Goal: Task Accomplishment & Management: Manage account settings

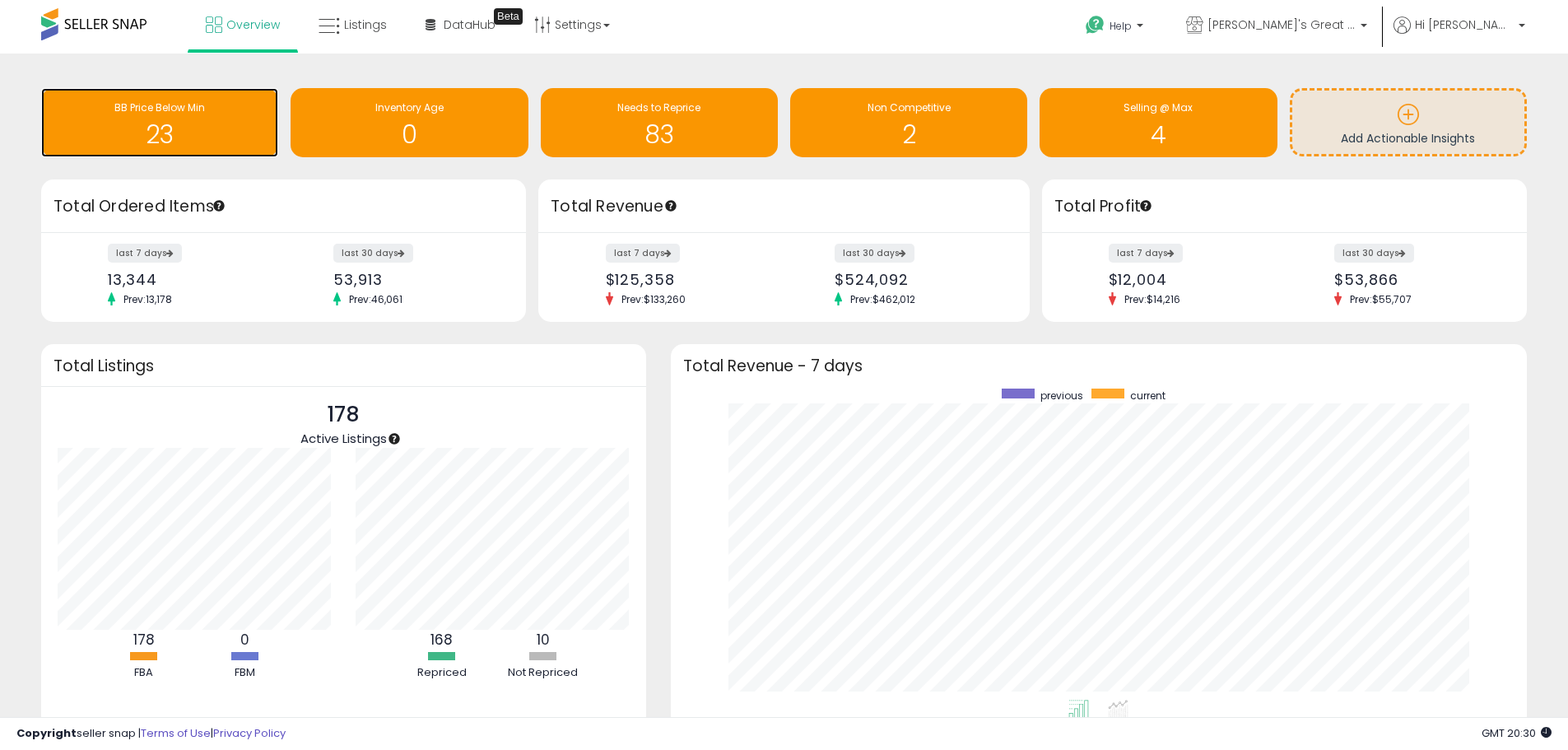
click at [212, 109] on div "BB Price Below Min" at bounding box center [160, 109] width 221 height 16
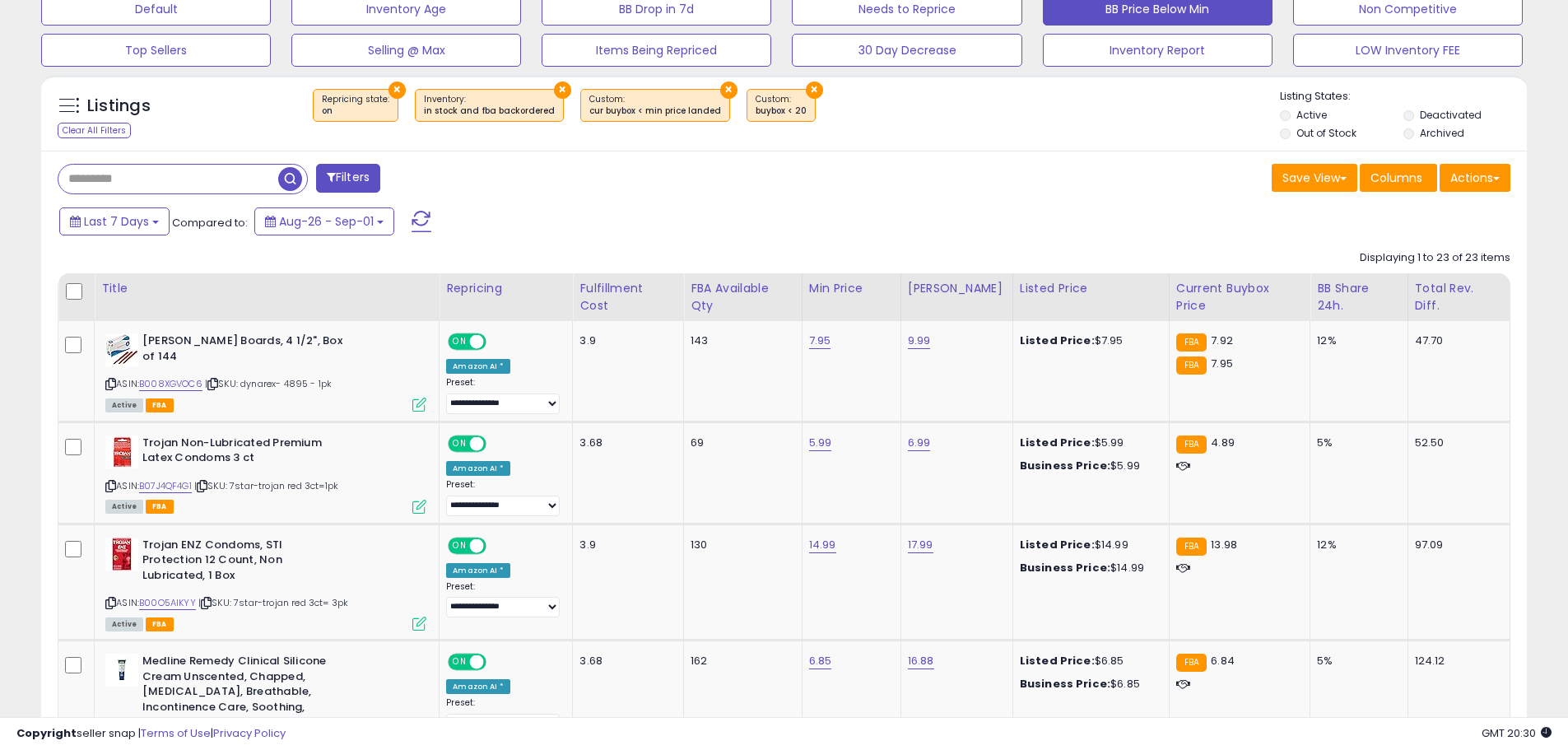
scroll to position [532, 0]
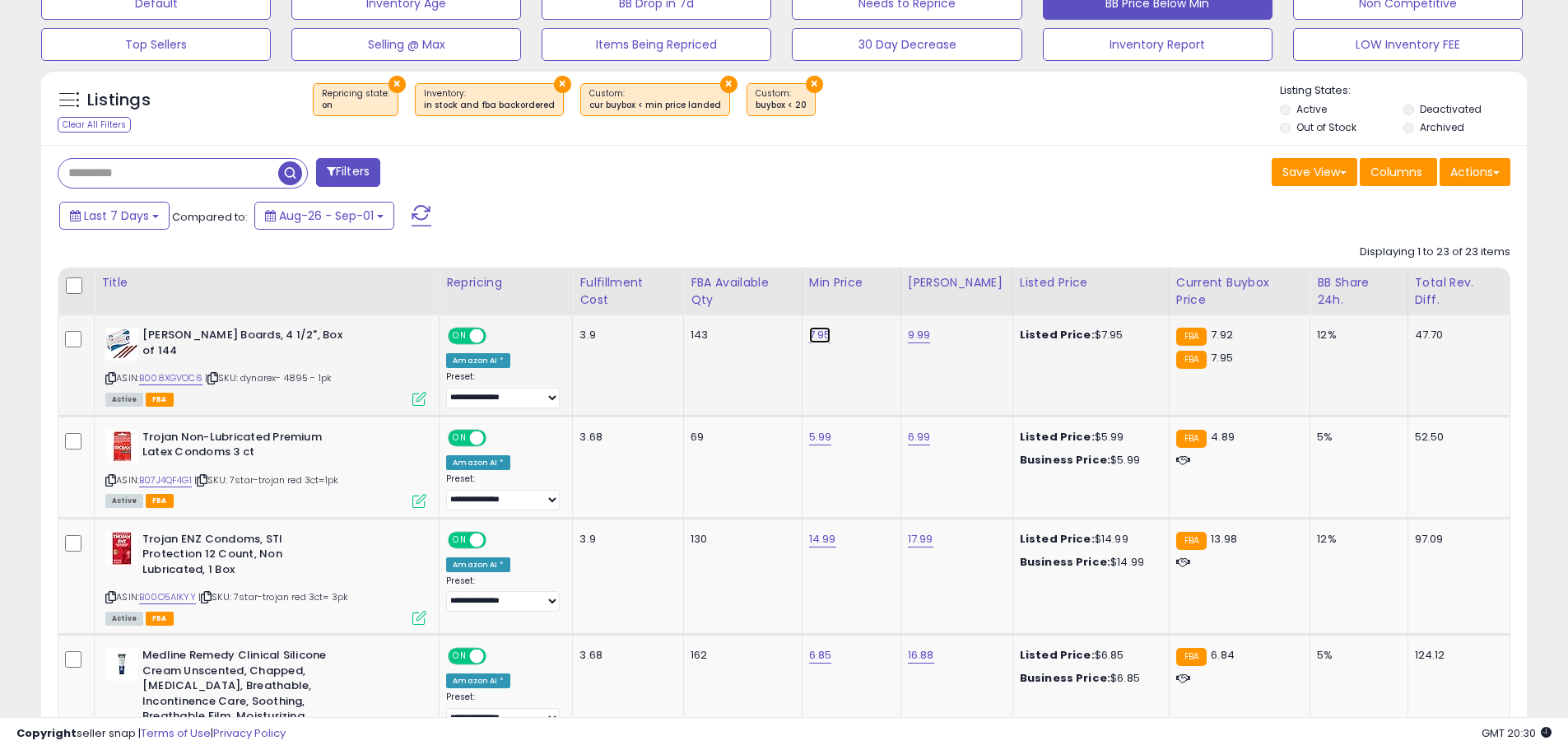
click at [812, 327] on link "7.95" at bounding box center [820, 335] width 22 height 17
type input "***"
click button "submit" at bounding box center [870, 286] width 28 height 25
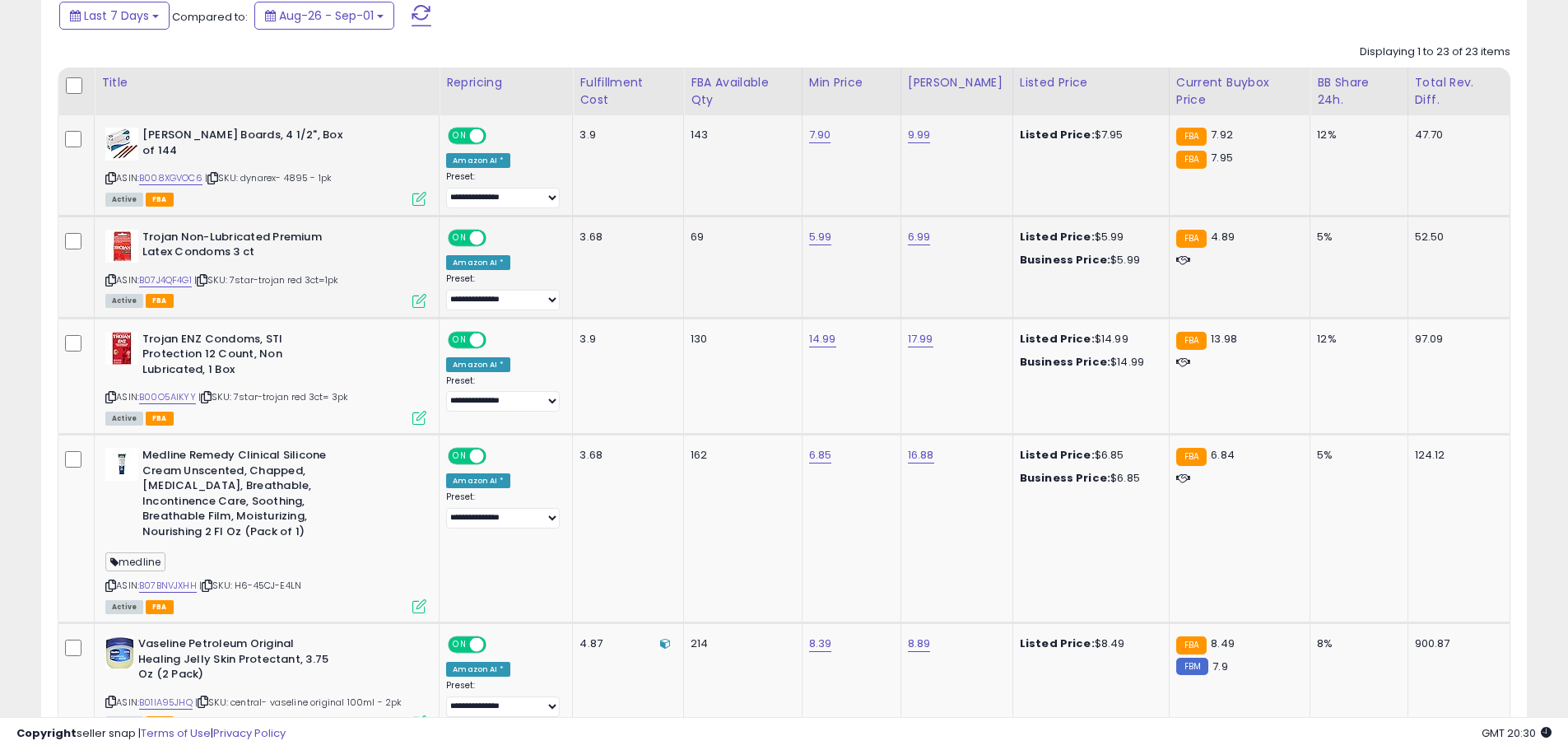
scroll to position [883, 0]
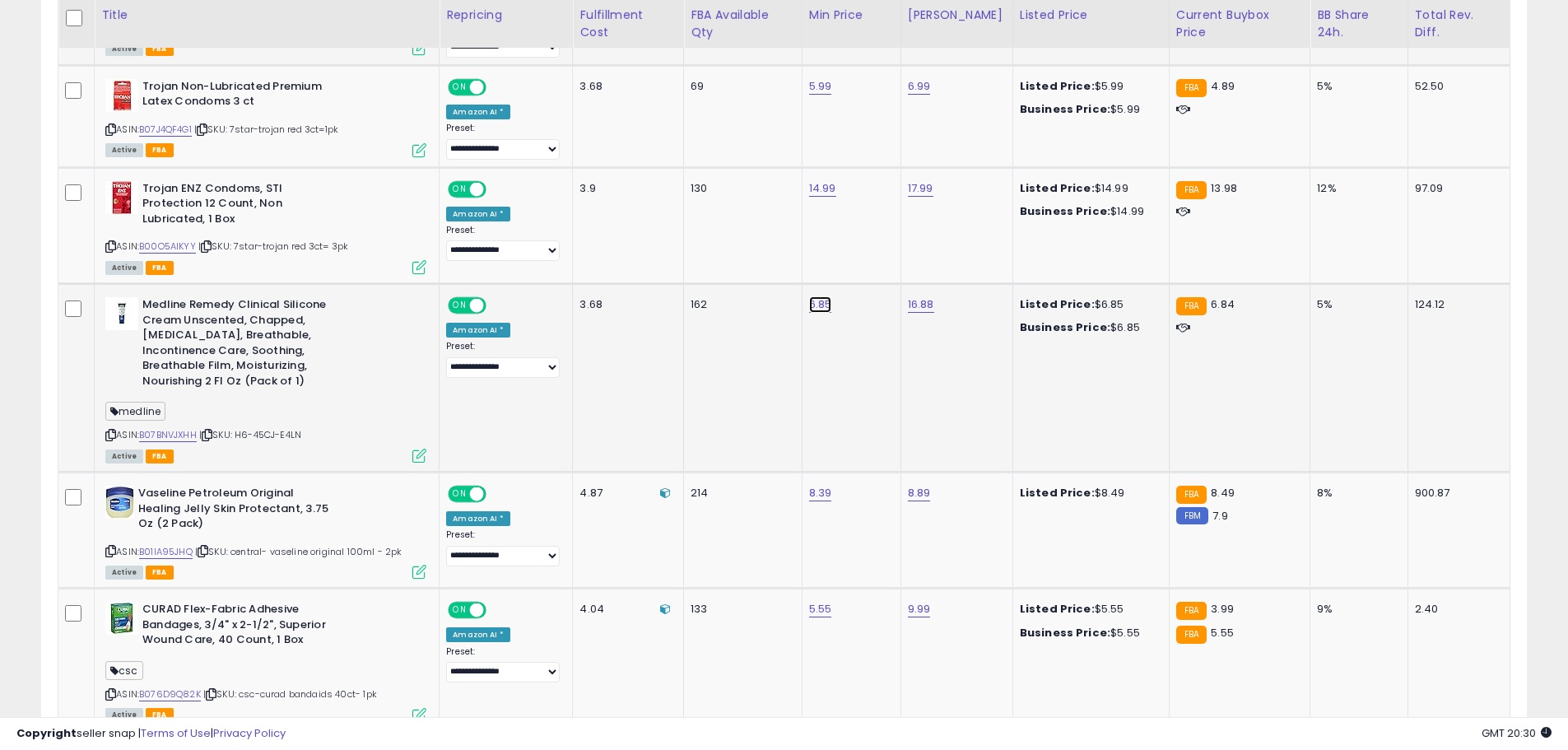
click at [829, 296] on link "6.85" at bounding box center [821, 304] width 23 height 17
type input "****"
click button "submit" at bounding box center [870, 241] width 28 height 25
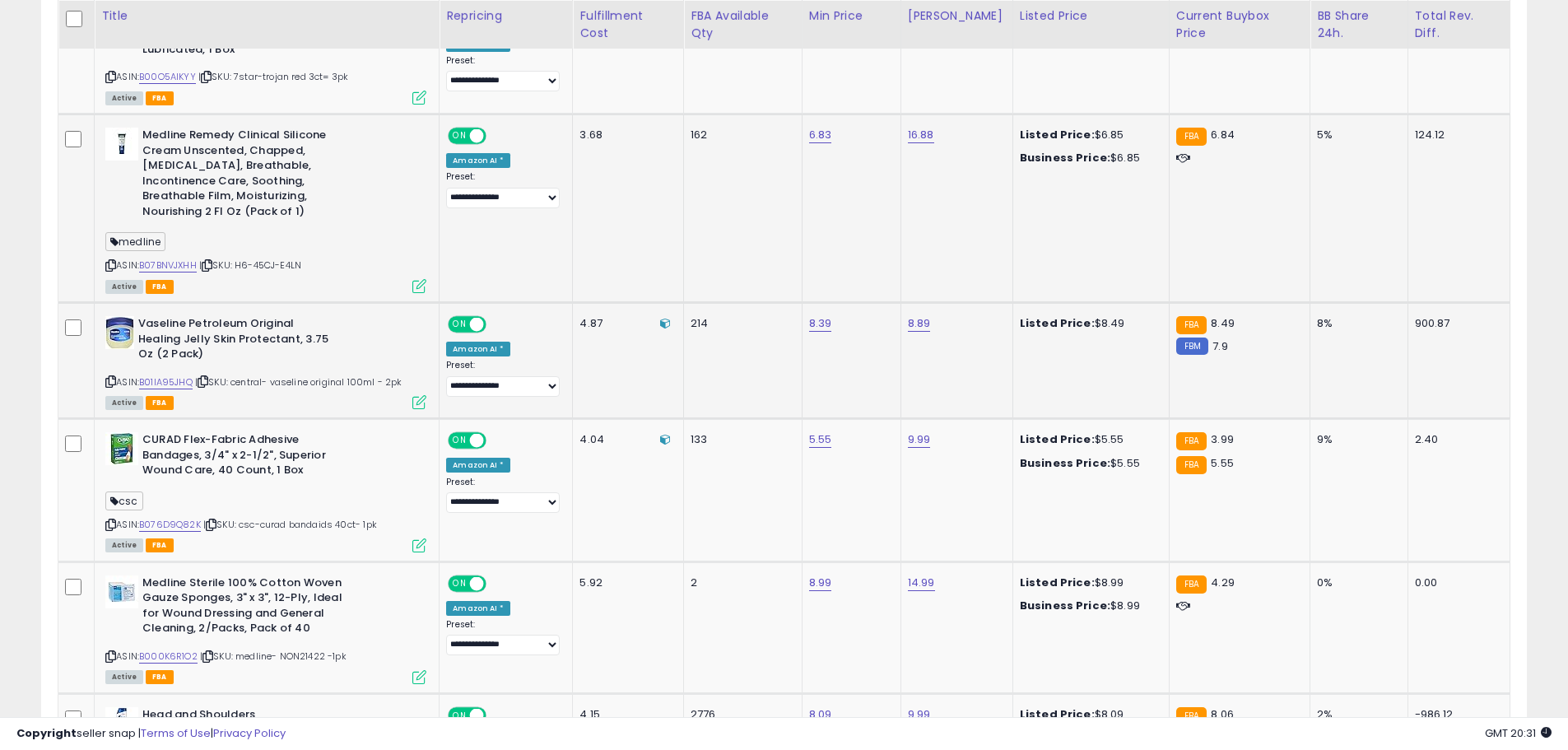
scroll to position [1052, 0]
click at [115, 376] on icon at bounding box center [110, 381] width 11 height 9
click at [114, 376] on icon at bounding box center [110, 381] width 11 height 9
click at [112, 519] on icon at bounding box center [110, 524] width 11 height 9
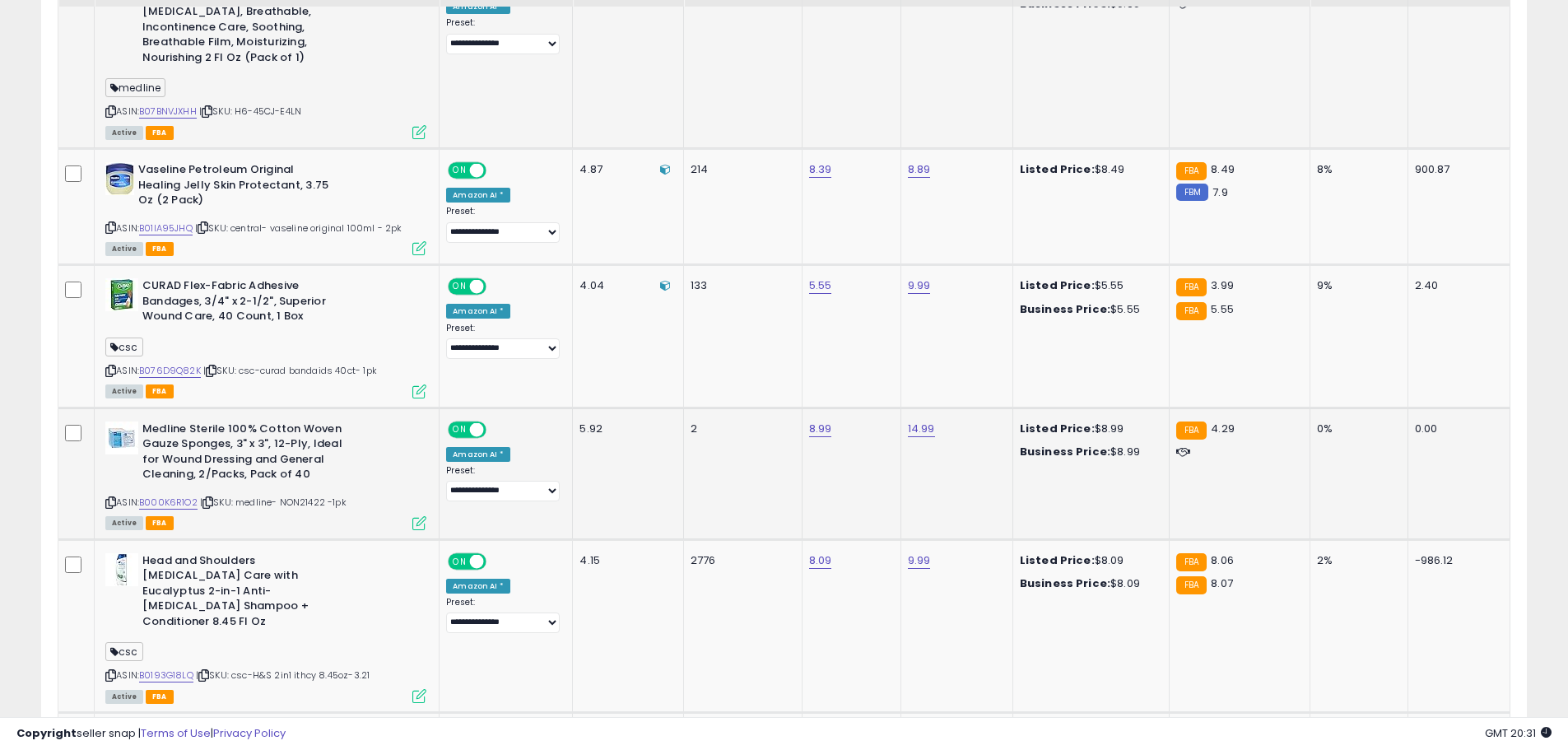
scroll to position [1217, 0]
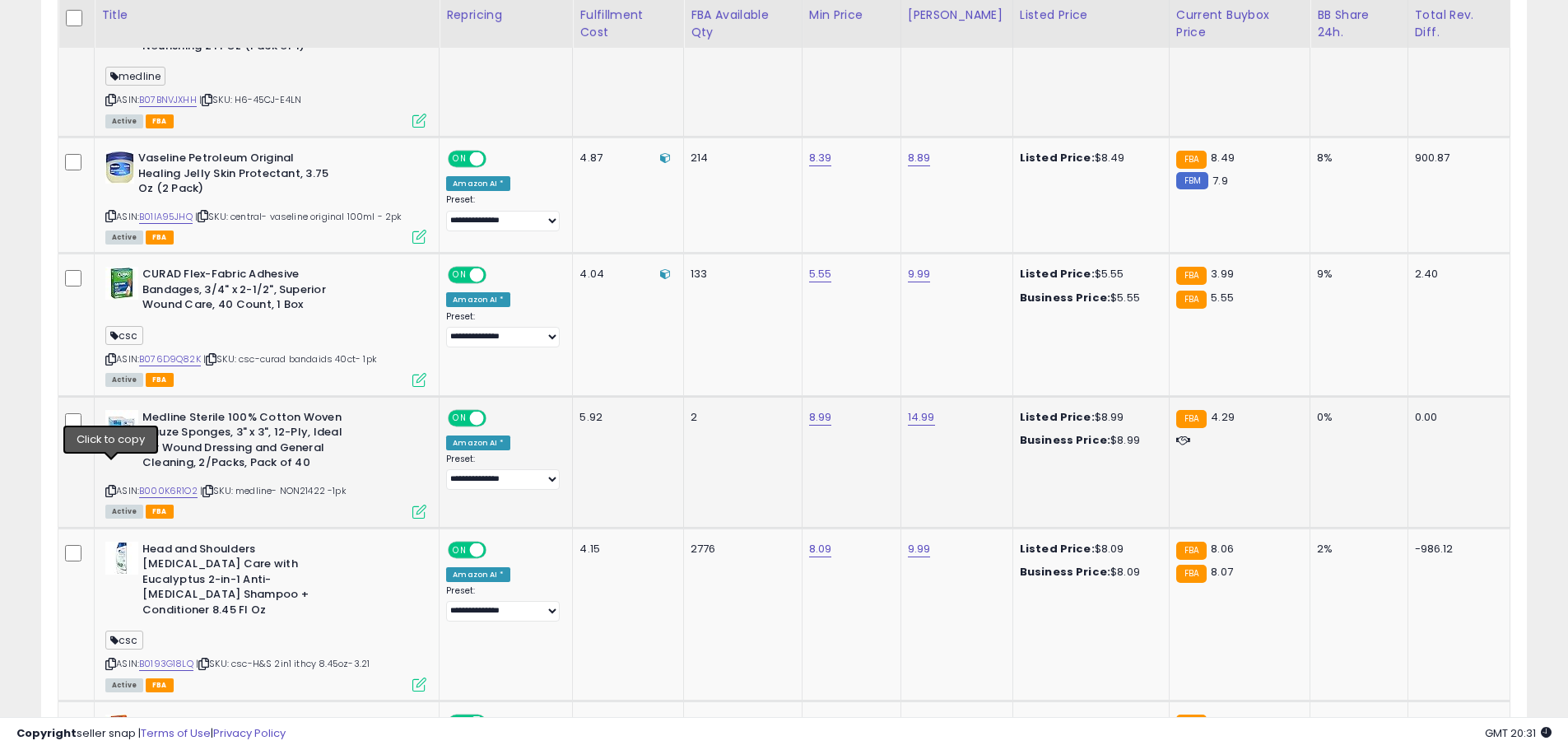
click at [114, 487] on icon at bounding box center [110, 491] width 11 height 9
click at [820, 409] on link "8.99" at bounding box center [821, 417] width 23 height 17
type input "*"
click button "submit" at bounding box center [870, 354] width 28 height 25
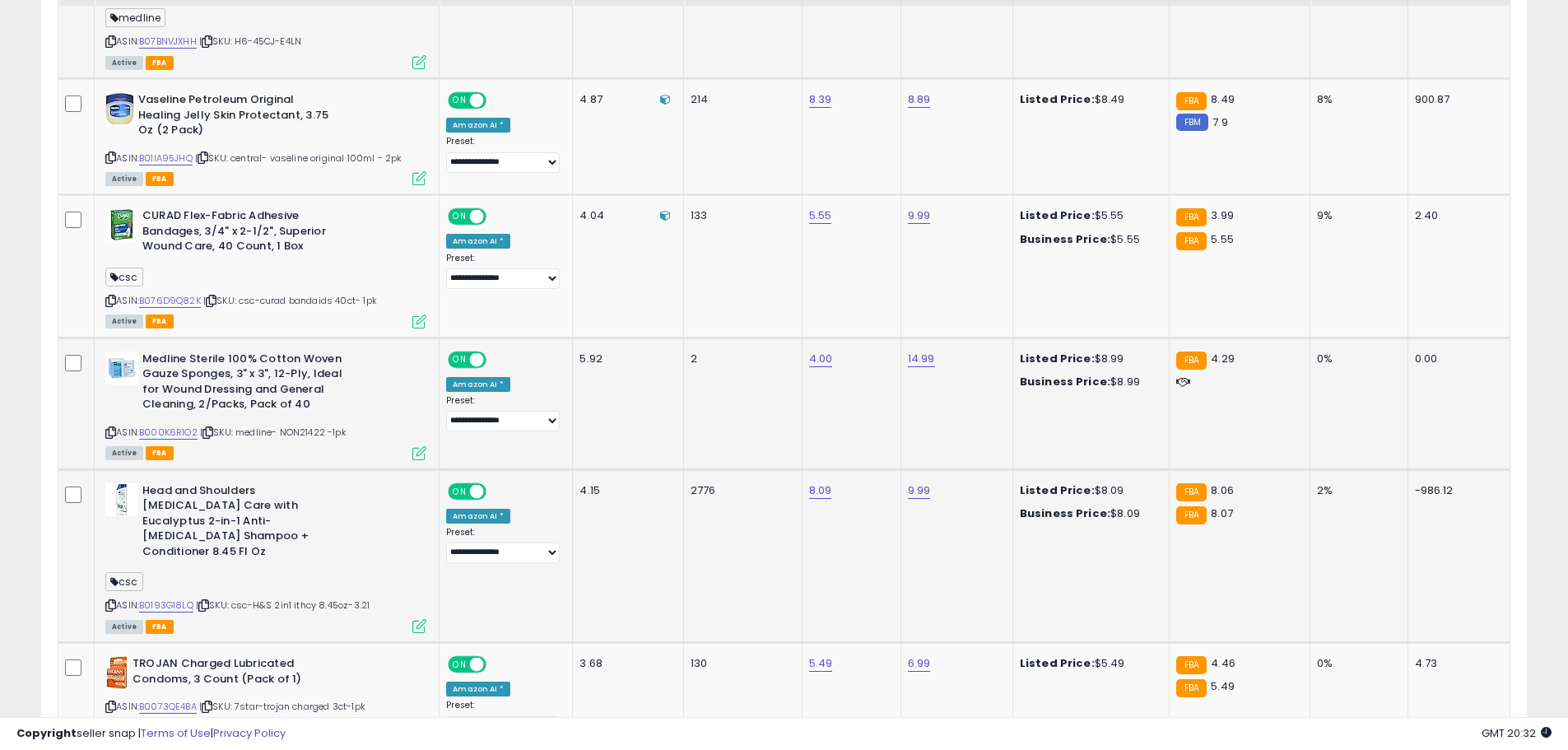
scroll to position [1491, 0]
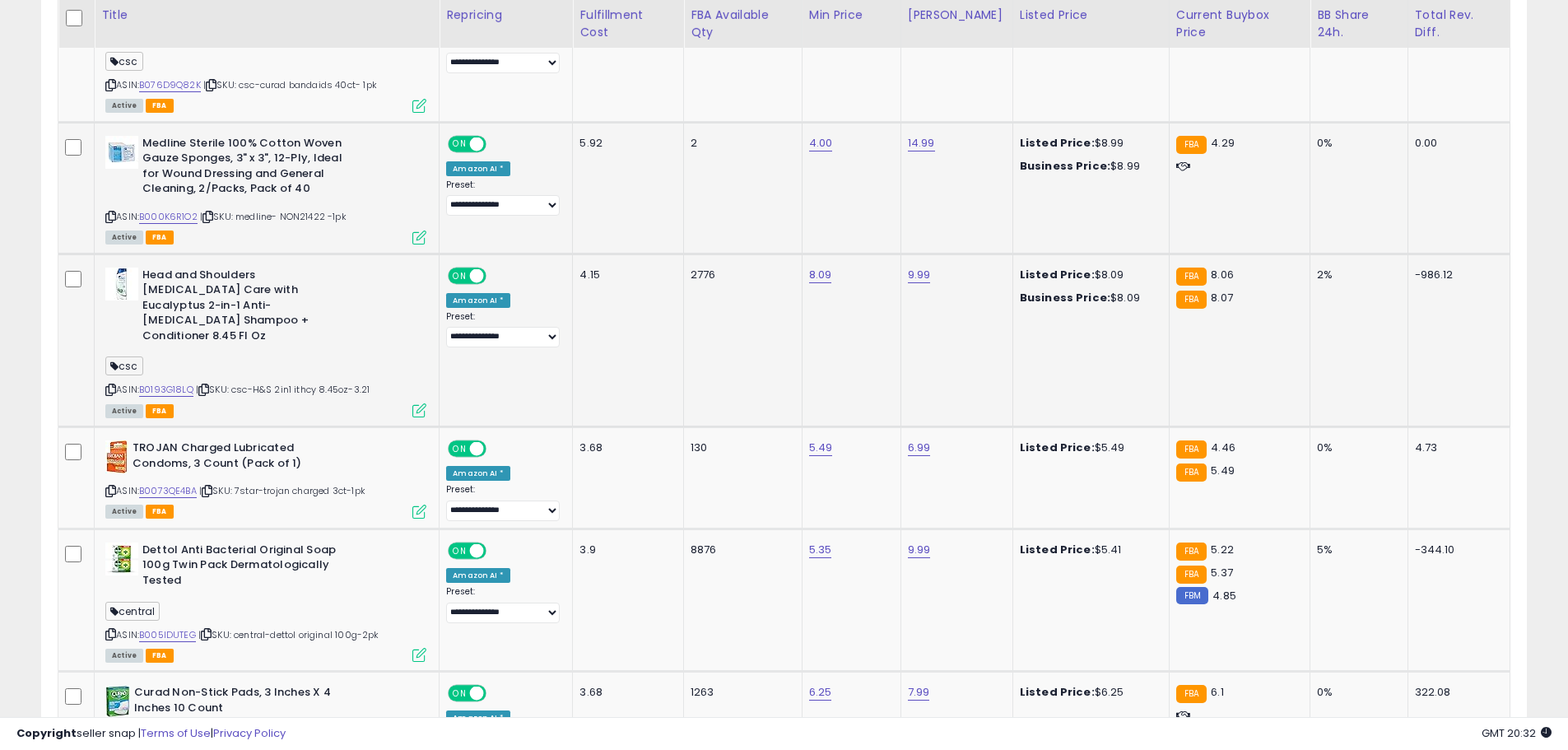
click at [109, 385] on icon at bounding box center [110, 390] width 11 height 9
click at [111, 385] on icon at bounding box center [110, 390] width 11 height 9
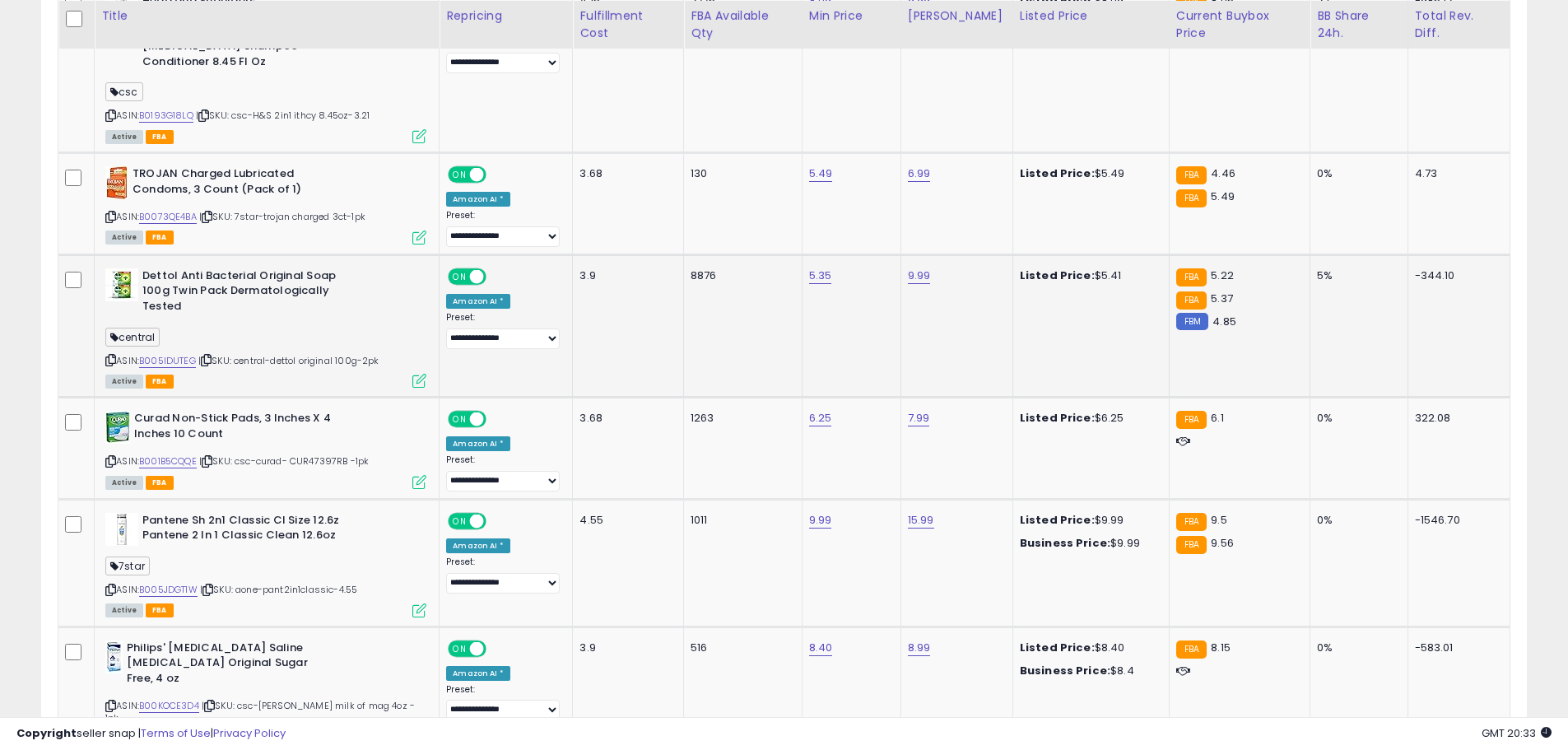
scroll to position [1766, 0]
click at [116, 354] on icon at bounding box center [110, 359] width 11 height 9
click at [108, 354] on icon at bounding box center [110, 359] width 11 height 9
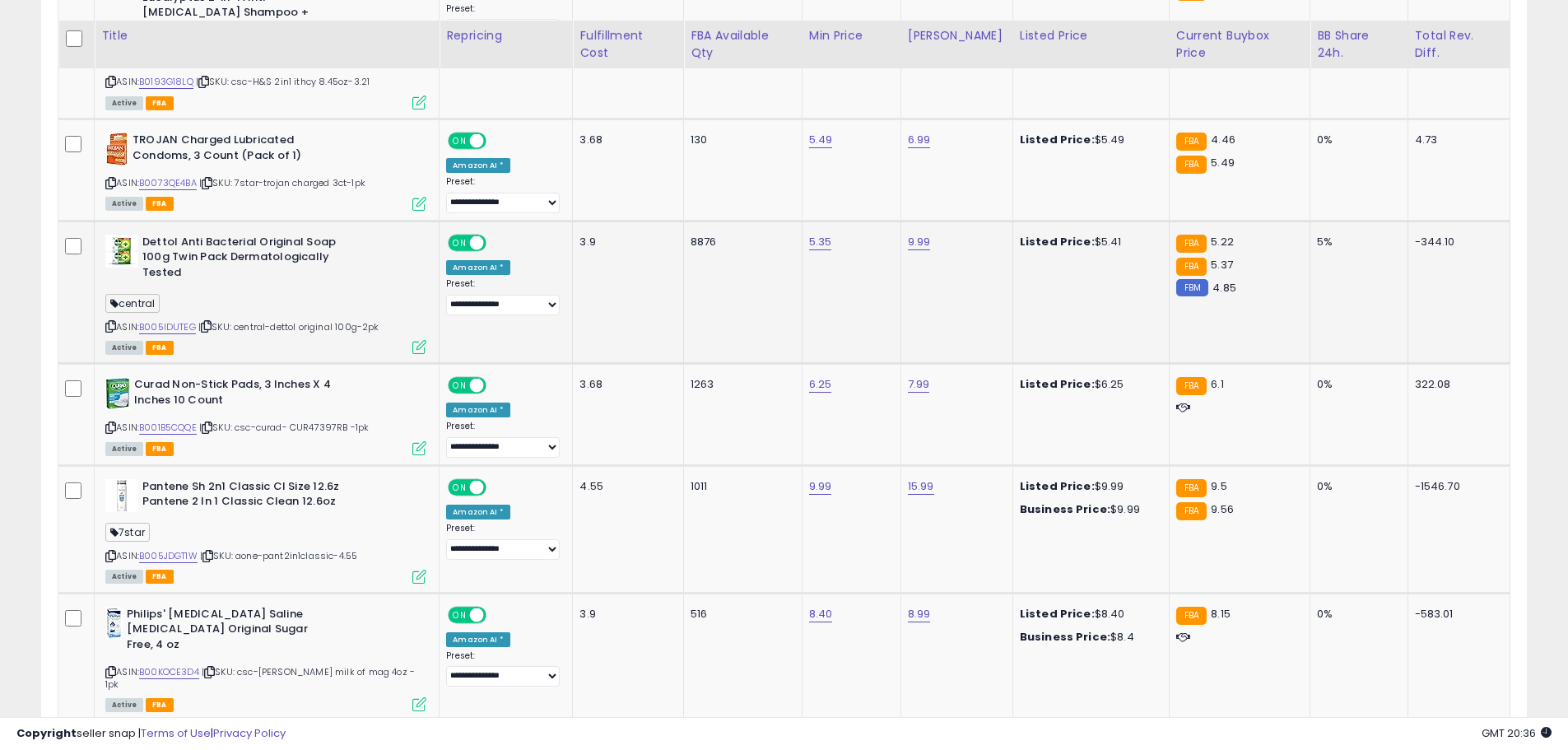
scroll to position [1820, 0]
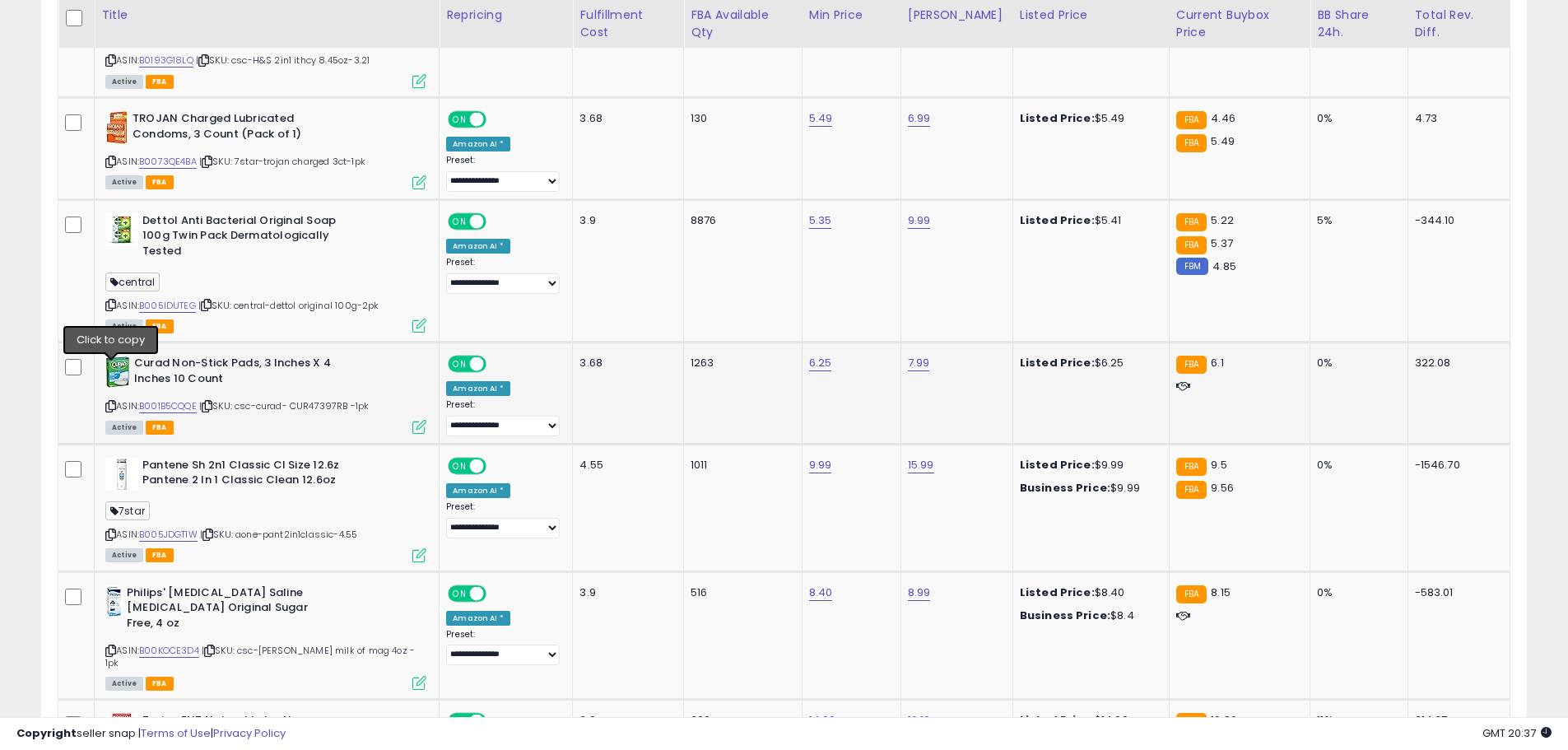
click at [108, 402] on icon at bounding box center [110, 406] width 11 height 9
click at [190, 399] on link "B001B5CQQE" at bounding box center [167, 406] width 57 height 14
click at [823, 354] on link "6.25" at bounding box center [821, 362] width 23 height 17
type input "***"
click button "submit" at bounding box center [870, 284] width 28 height 25
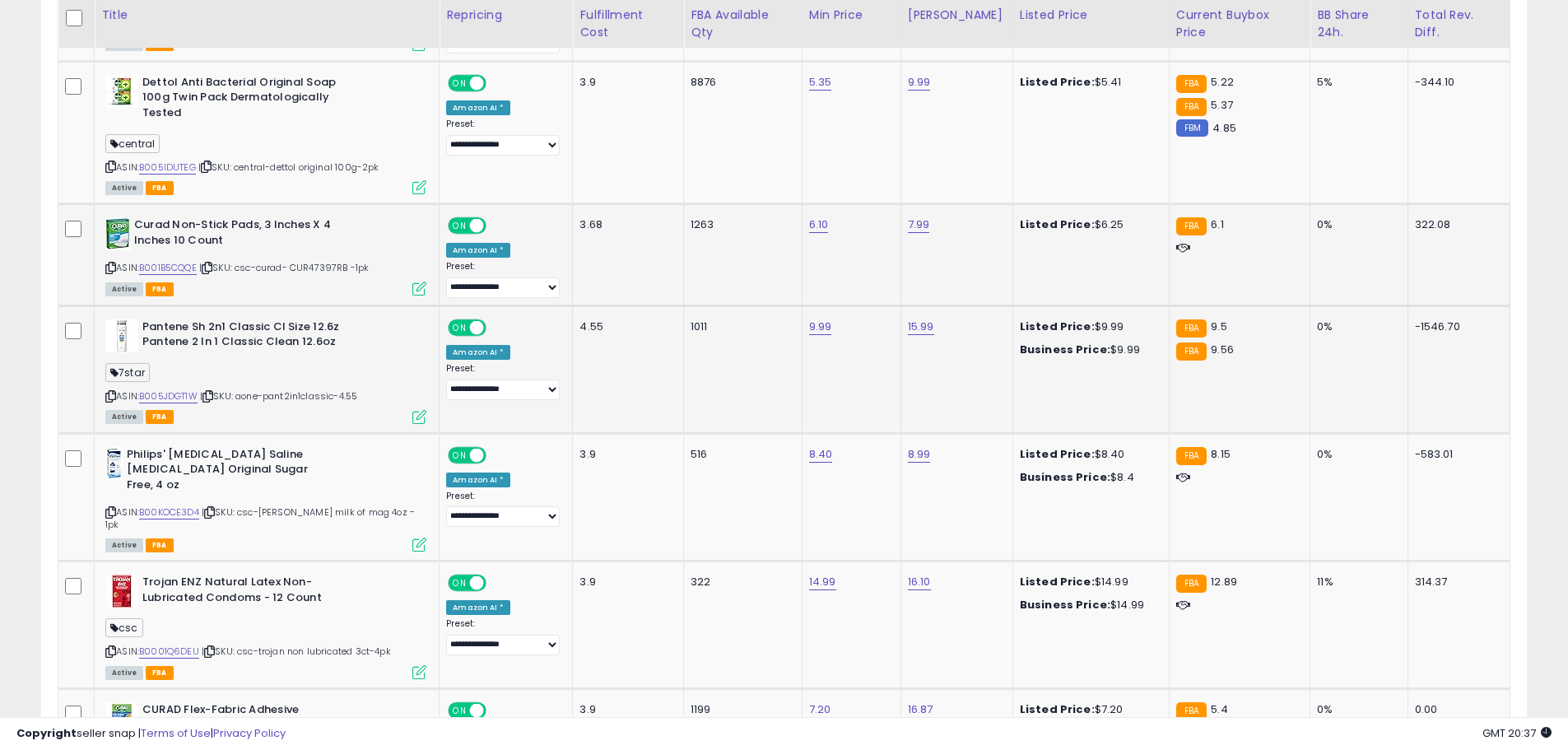
scroll to position [1985, 0]
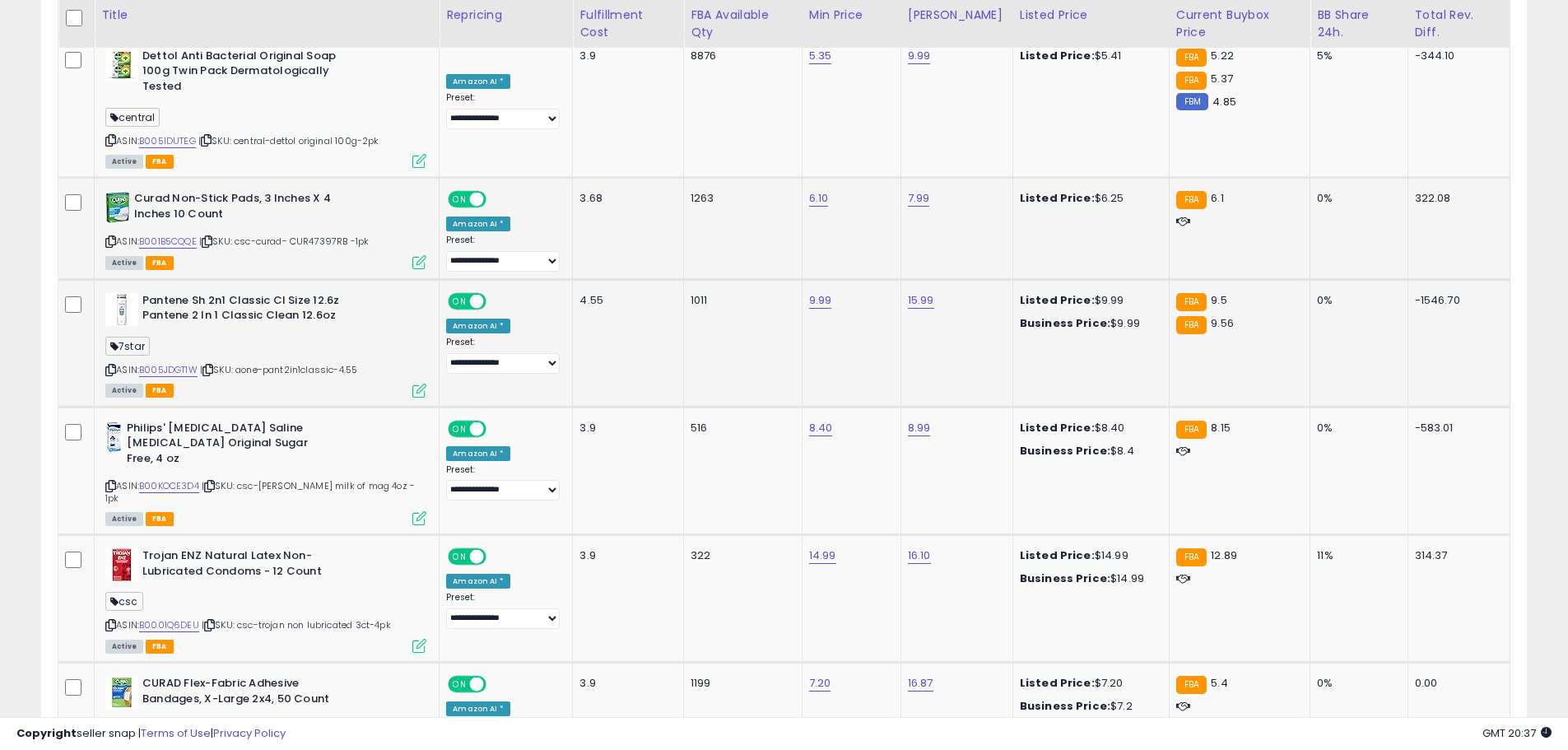
click at [103, 336] on div "Pantene Sh 2n1 Classic Cl Size 12.6z Pantene 2 In 1 Classic Clean 12.6oz 7star …" at bounding box center [264, 345] width 325 height 102
click at [114, 366] on icon at bounding box center [110, 370] width 11 height 9
click at [109, 481] on icon at bounding box center [110, 486] width 11 height 9
click at [817, 420] on link "8.40" at bounding box center [821, 428] width 24 height 17
type input "****"
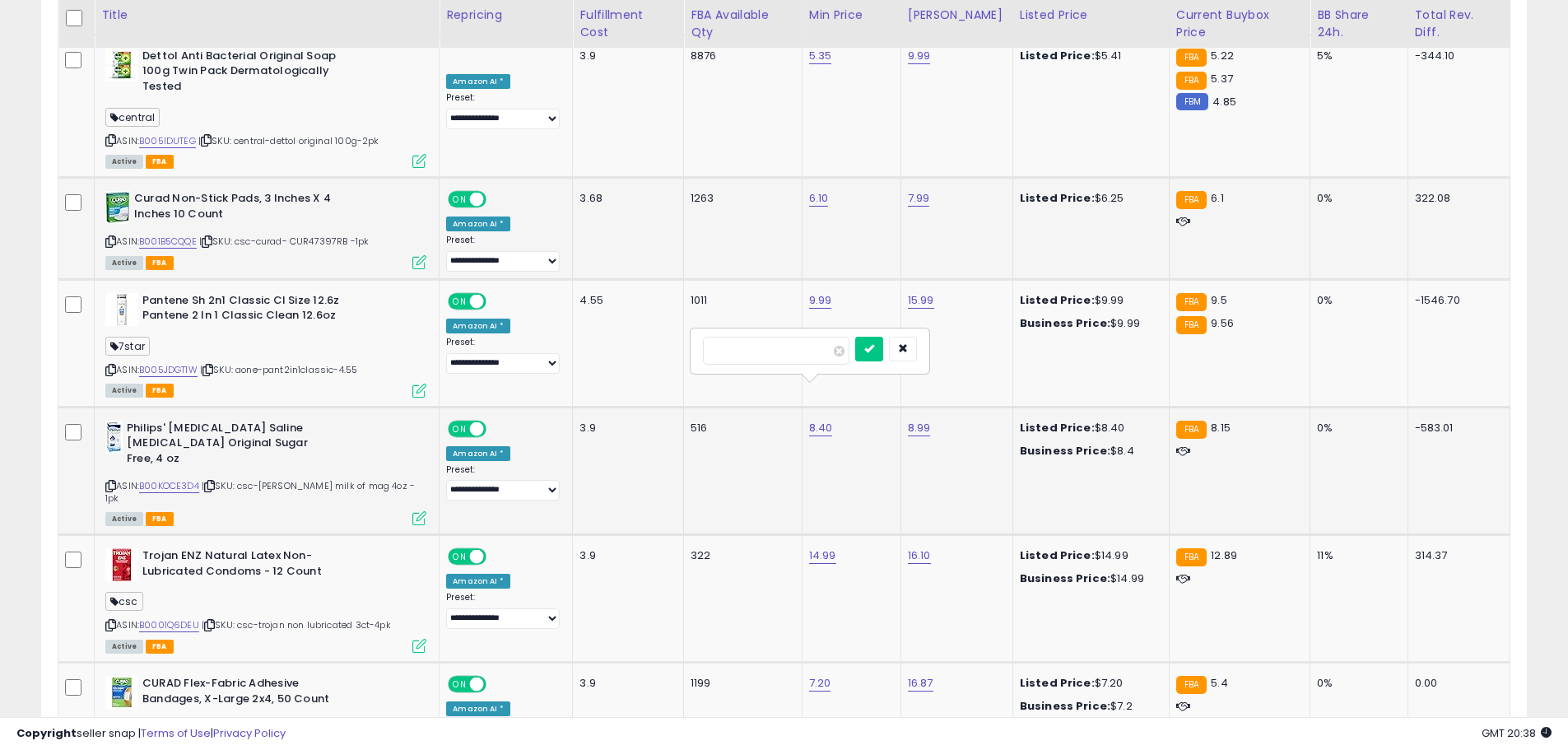
click button "submit" at bounding box center [870, 349] width 28 height 25
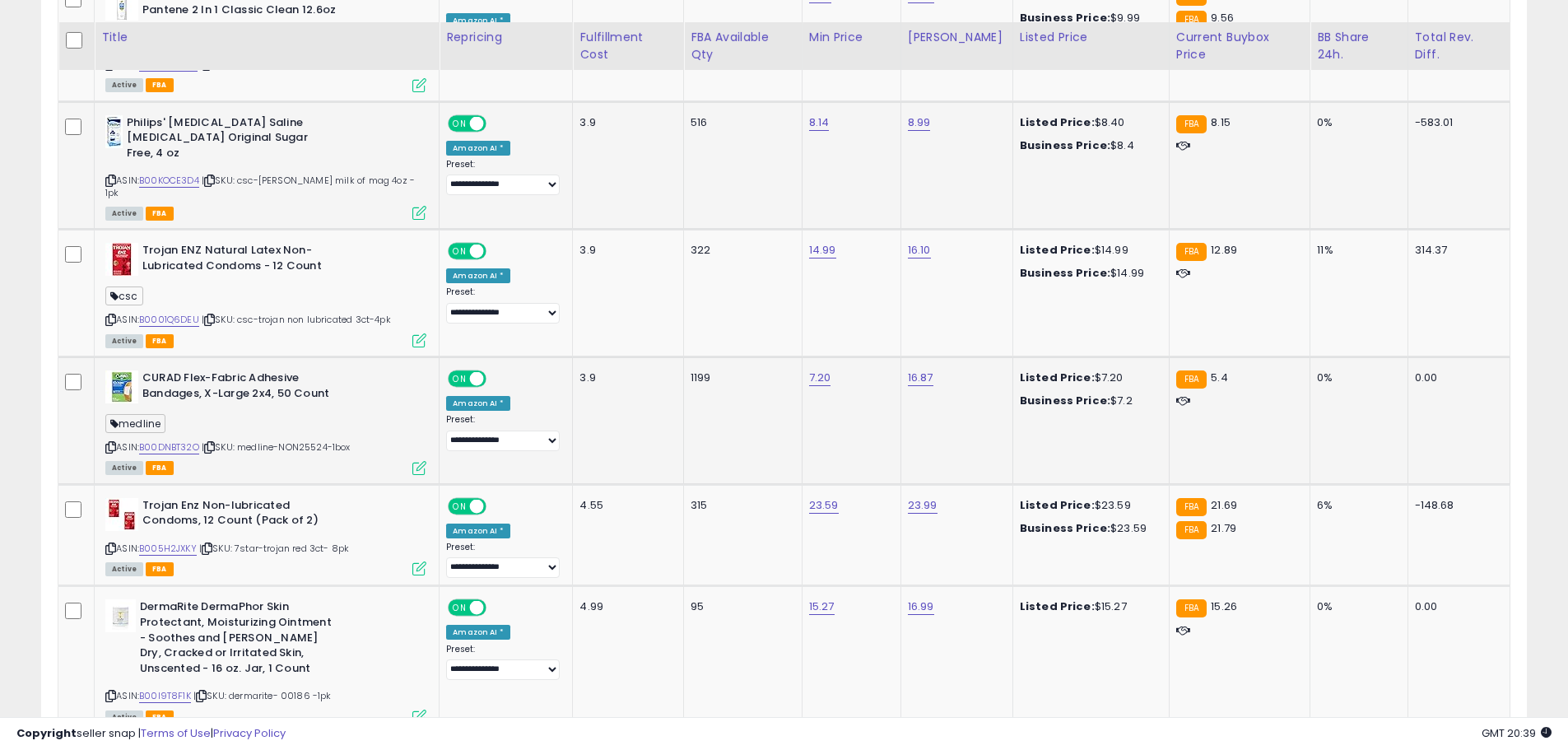
scroll to position [2314, 0]
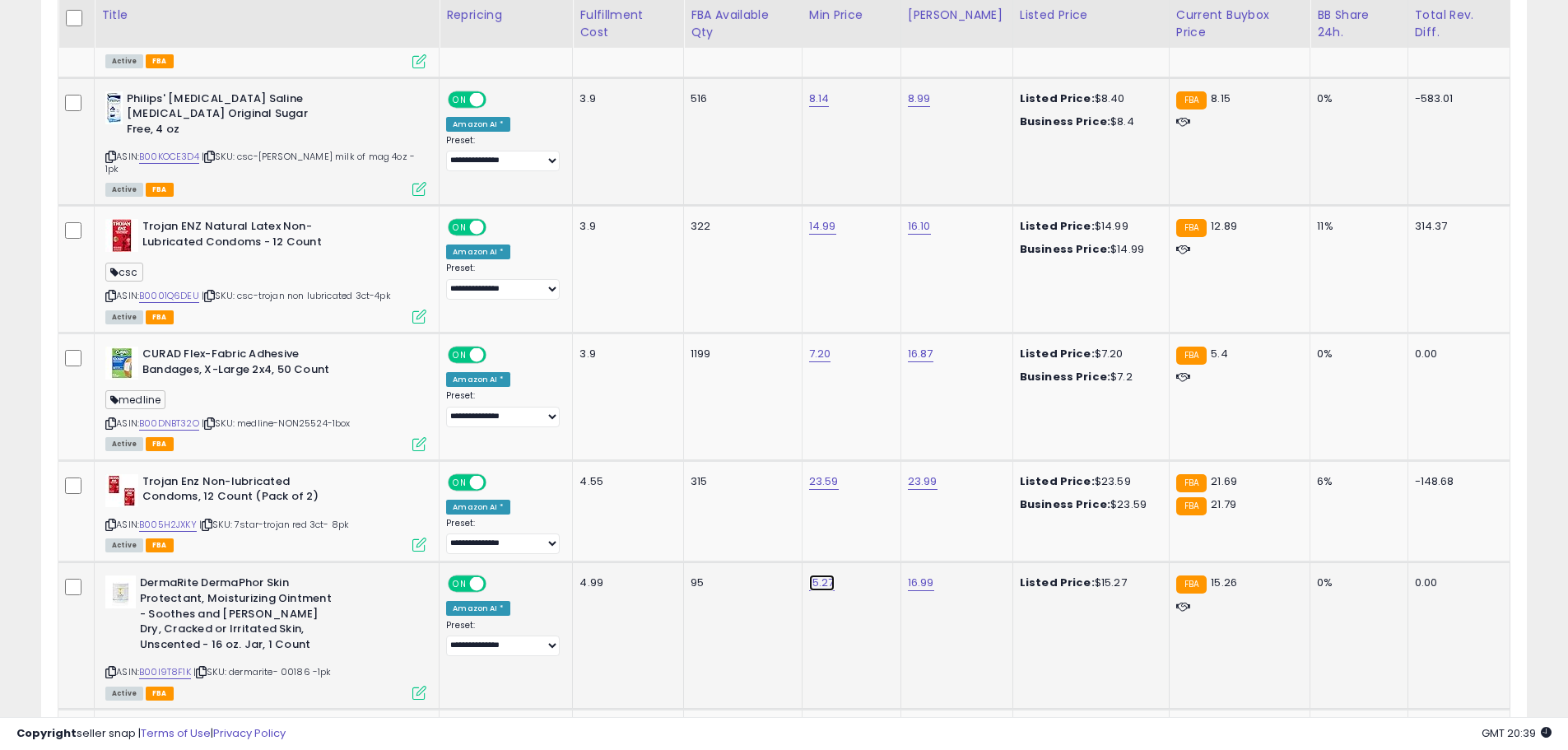
click at [818, 574] on link "15.27" at bounding box center [822, 582] width 26 height 17
type input "*****"
click button "submit" at bounding box center [872, 478] width 28 height 25
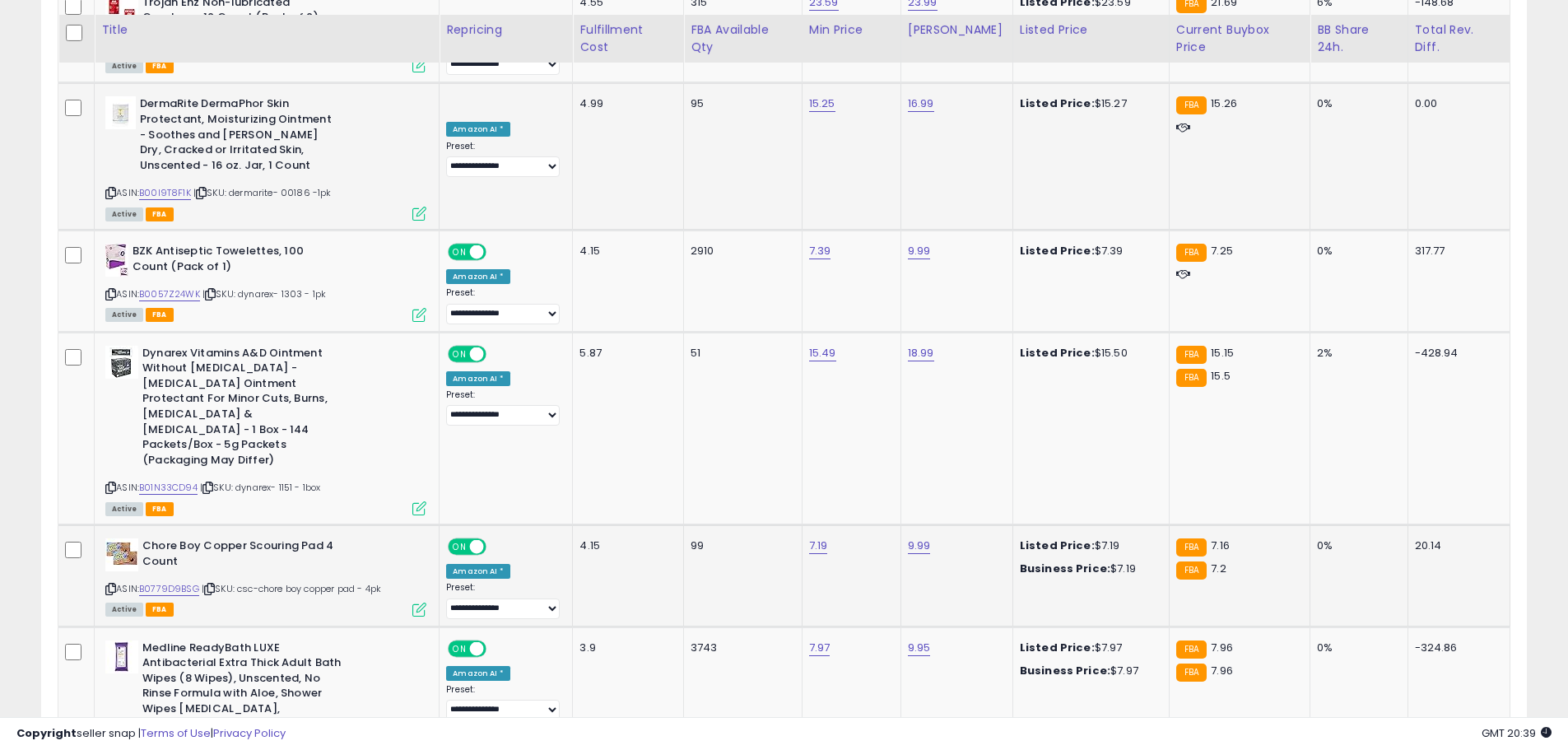
scroll to position [2807, 0]
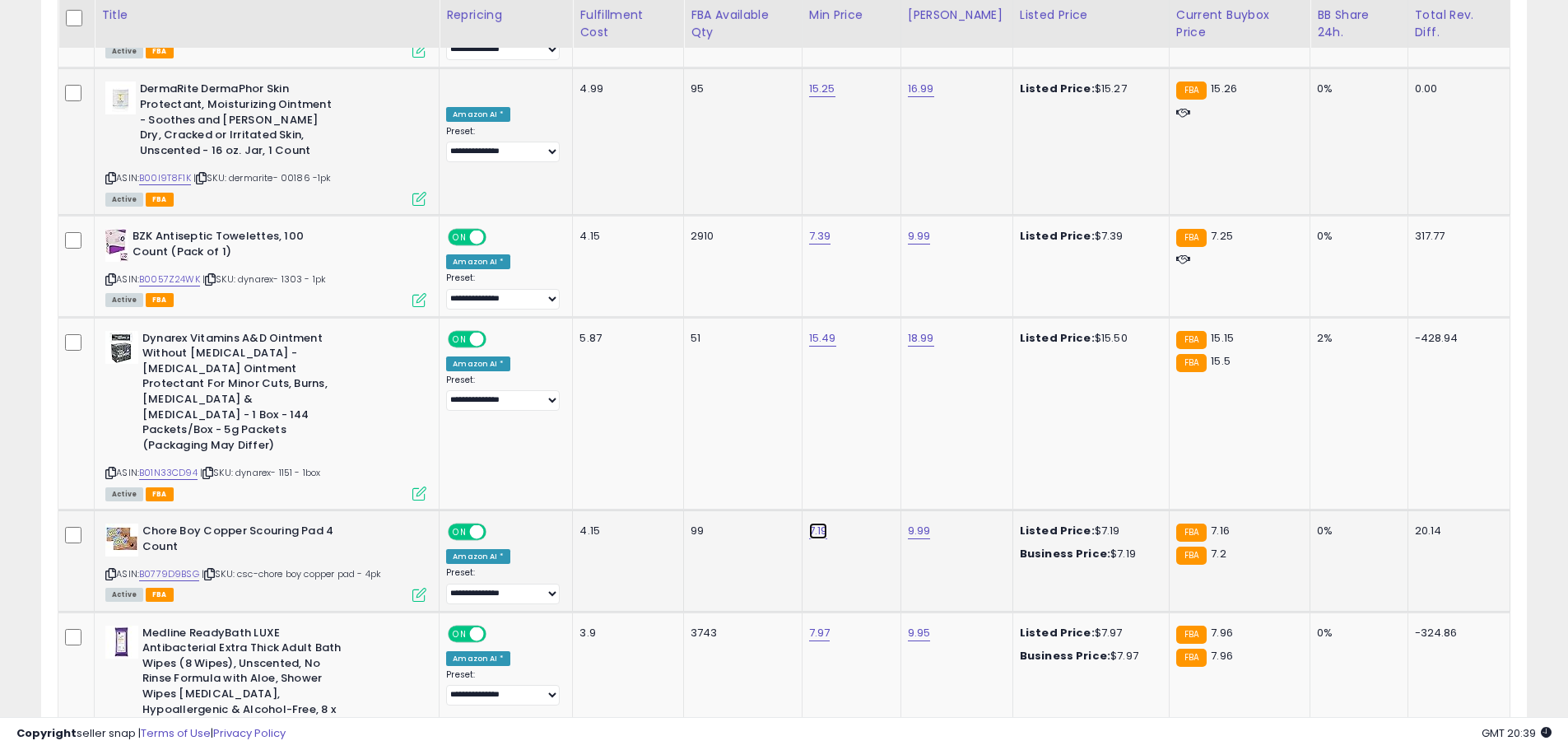
click at [824, 522] on link "7.19" at bounding box center [818, 530] width 19 height 17
type input "****"
click button "submit" at bounding box center [868, 396] width 28 height 25
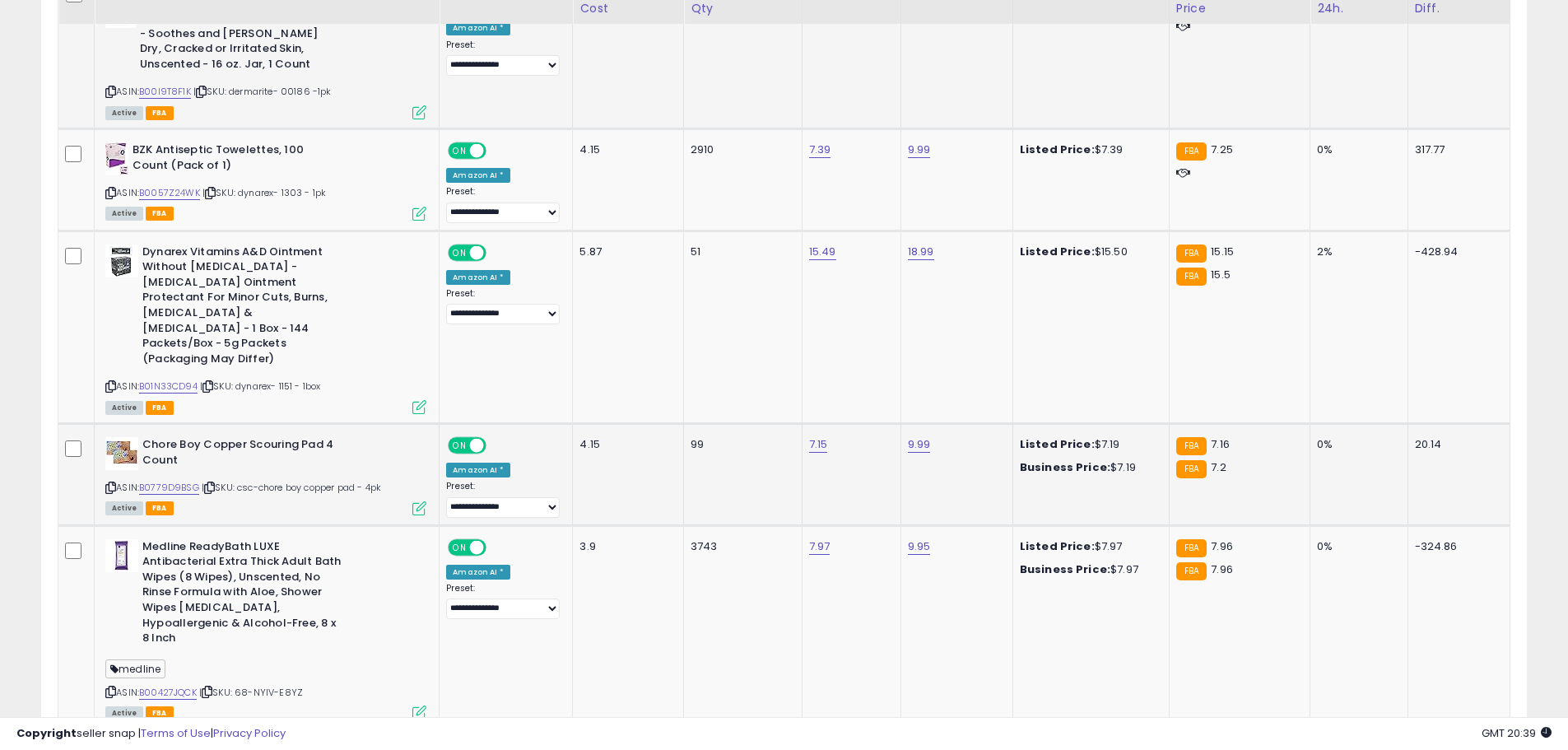
scroll to position [2918, 0]
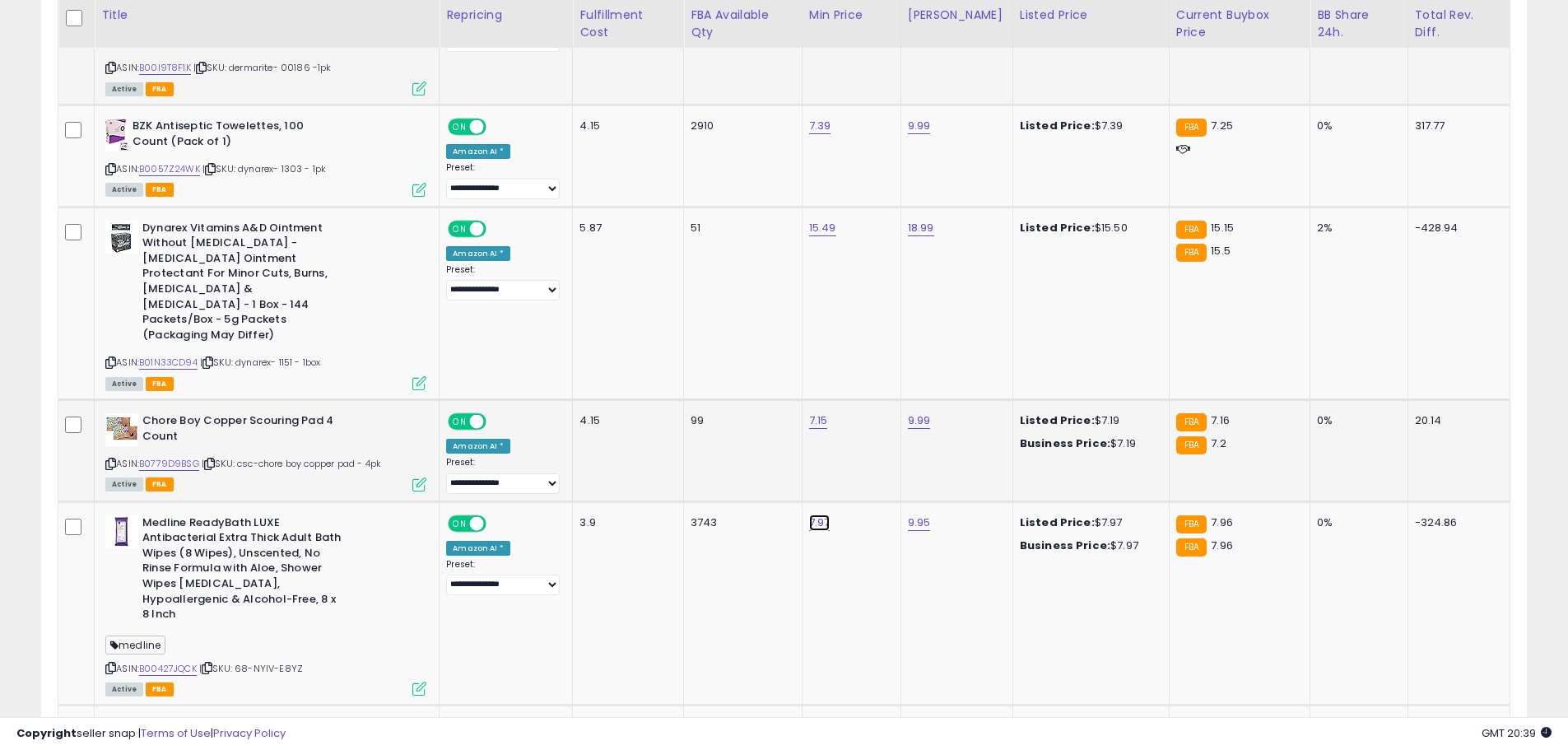
click at [821, 514] on link "7.97" at bounding box center [820, 522] width 21 height 17
type input "****"
click button "submit" at bounding box center [869, 388] width 28 height 25
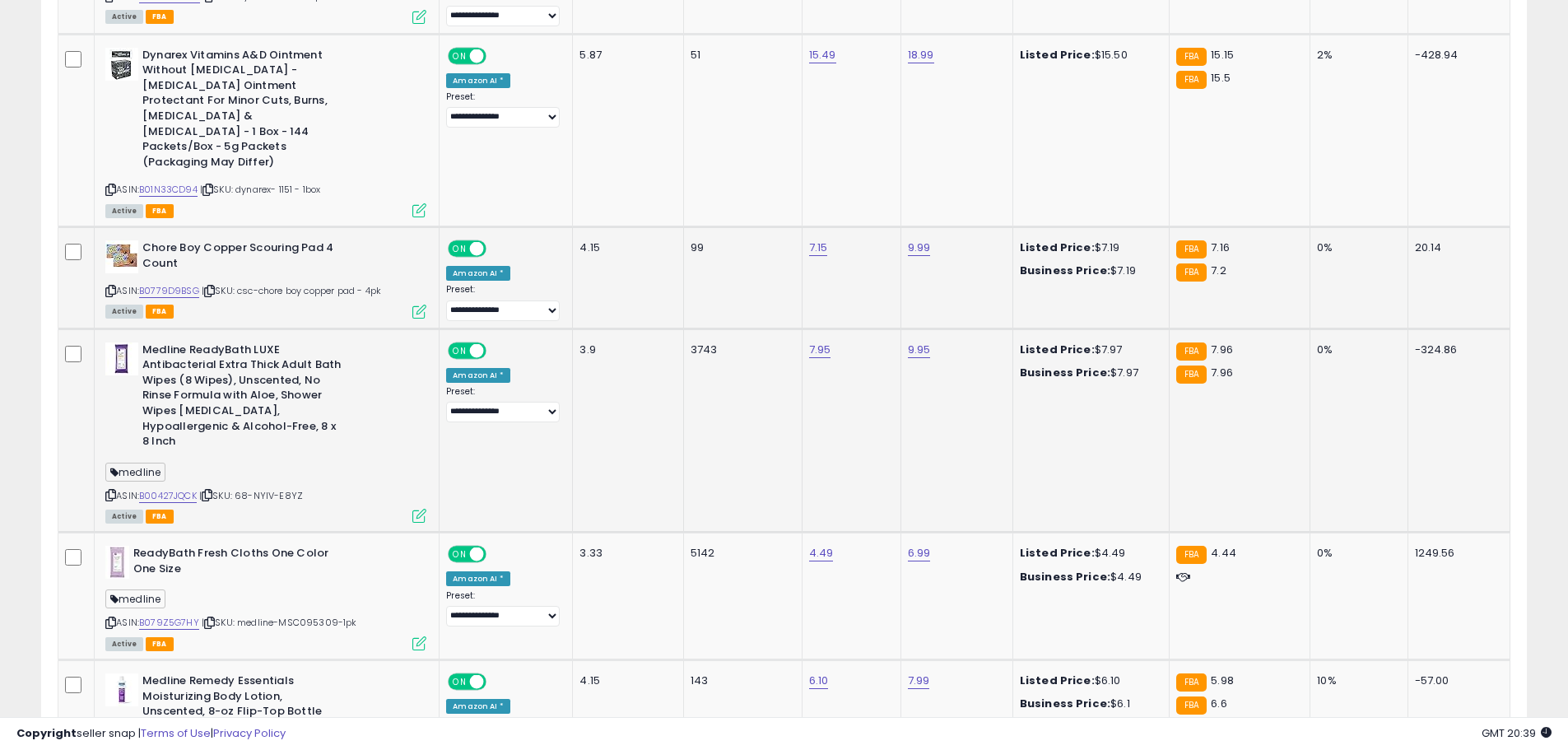
scroll to position [3137, 0]
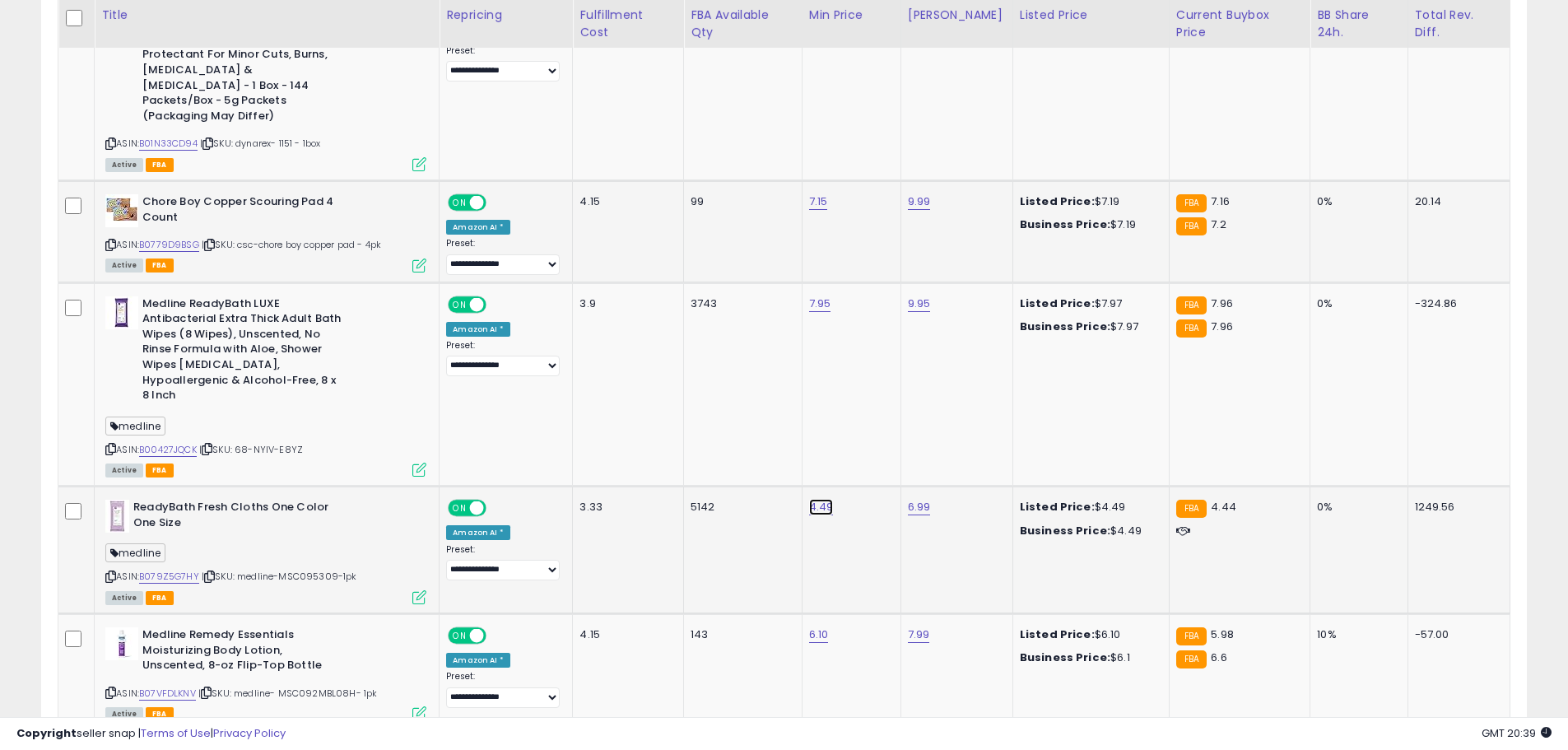
click at [814, 498] on link "4.49" at bounding box center [822, 506] width 25 height 17
type input "****"
click button "submit" at bounding box center [870, 372] width 28 height 25
click at [144, 686] on link "B07VFDLKNV" at bounding box center [167, 693] width 57 height 14
click at [826, 626] on link "6.10" at bounding box center [819, 634] width 19 height 17
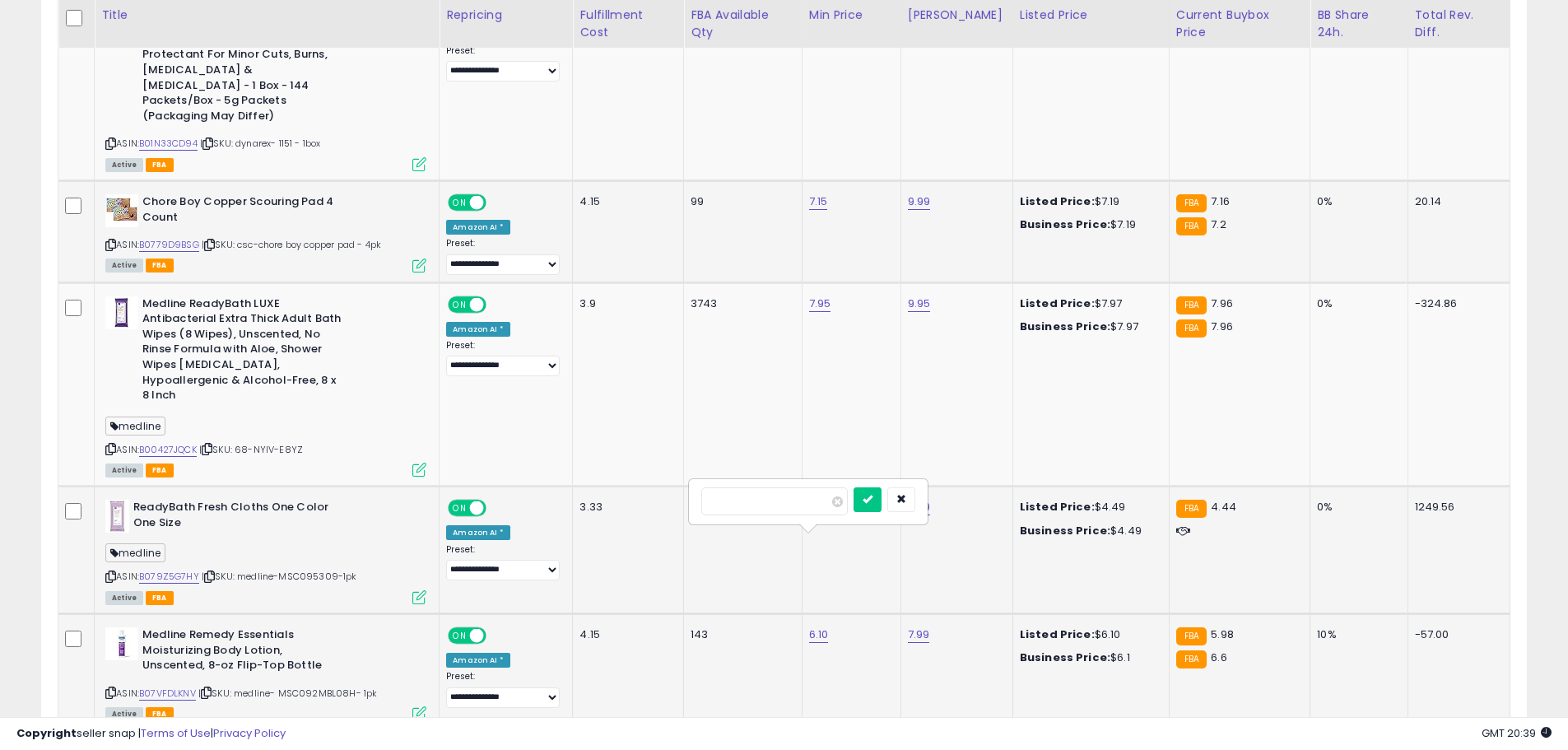
type input "*"
type input "****"
click button "submit" at bounding box center [868, 499] width 28 height 25
